Goal: Information Seeking & Learning: Learn about a topic

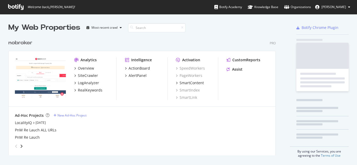
scroll to position [161, 349]
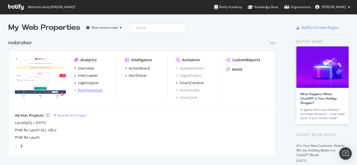
click at [90, 90] on div "RealKeywords" at bounding box center [90, 90] width 25 height 5
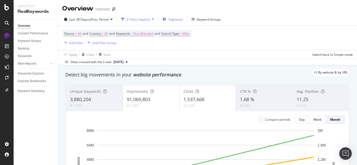
click at [176, 17] on span "Segments" at bounding box center [175, 19] width 15 height 4
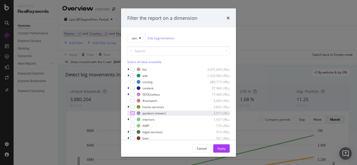
click at [133, 111] on div "modal" at bounding box center [132, 113] width 4 height 4
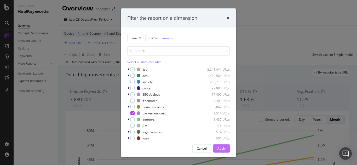
click at [218, 146] on div "Apply" at bounding box center [221, 148] width 8 height 4
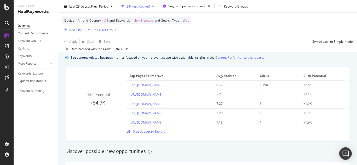
scroll to position [363, 0]
